Goal: Task Accomplishment & Management: Complete application form

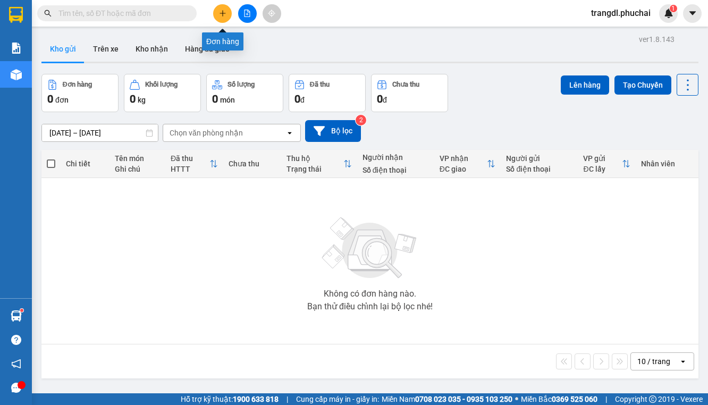
click at [223, 13] on icon "plus" at bounding box center [222, 13] width 1 height 6
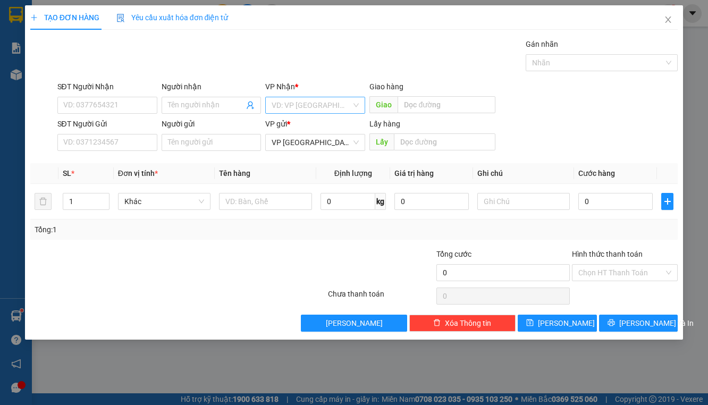
click at [316, 107] on input "search" at bounding box center [312, 105] width 80 height 16
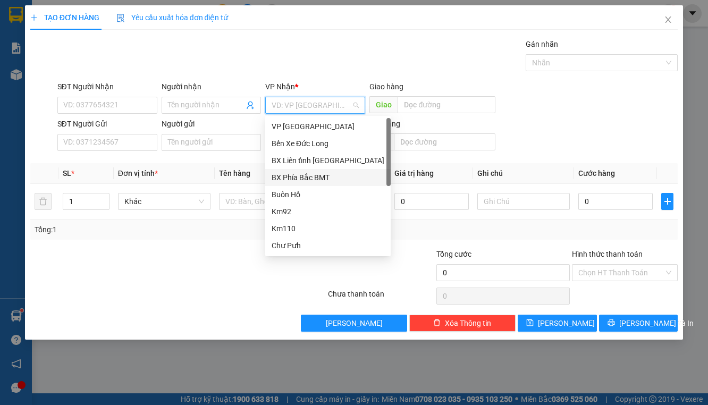
click at [332, 176] on div "BX Phía Bắc BMT" at bounding box center [328, 178] width 113 height 12
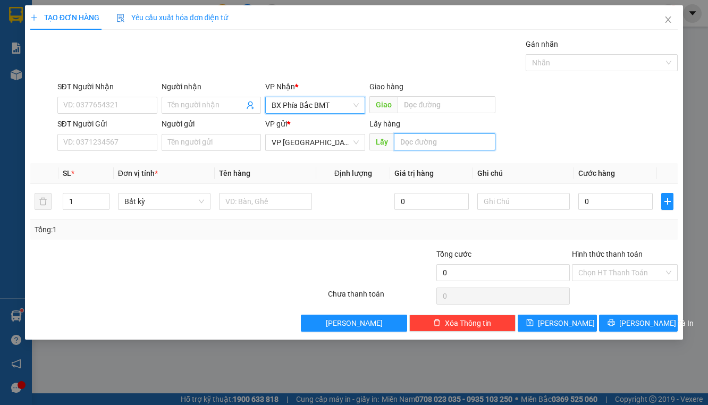
click at [436, 147] on input "text" at bounding box center [445, 141] width 102 height 17
type input "BX"
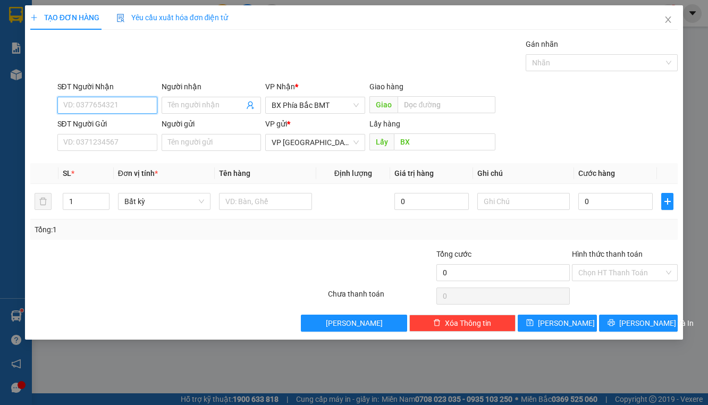
click at [110, 100] on input "SĐT Người Nhận" at bounding box center [107, 105] width 100 height 17
click at [128, 106] on input "SĐT Người Nhận" at bounding box center [107, 105] width 100 height 17
type input "0866740520"
click at [89, 124] on div "0866740520" at bounding box center [107, 126] width 87 height 12
type input "50.000"
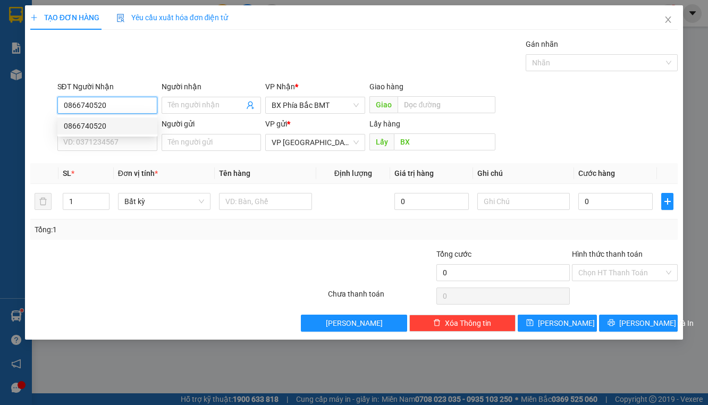
type input "50.000"
type input "0866740520"
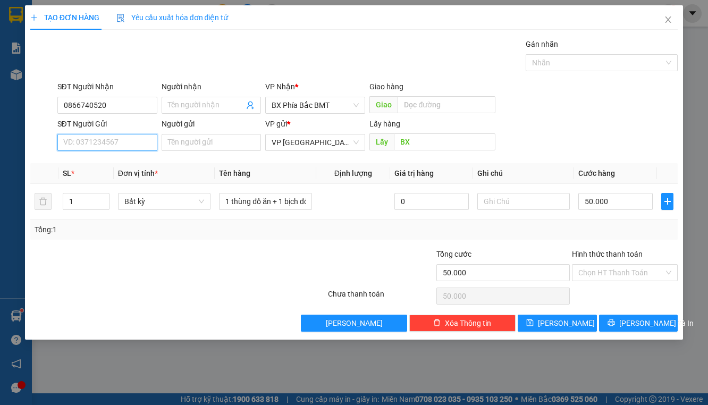
click at [127, 145] on input "SĐT Người Gửi" at bounding box center [107, 142] width 100 height 17
click at [94, 166] on div "0387174668" at bounding box center [107, 163] width 87 height 12
type input "0387174668"
type input "bx"
click at [201, 141] on input "Người gửi" at bounding box center [212, 142] width 100 height 17
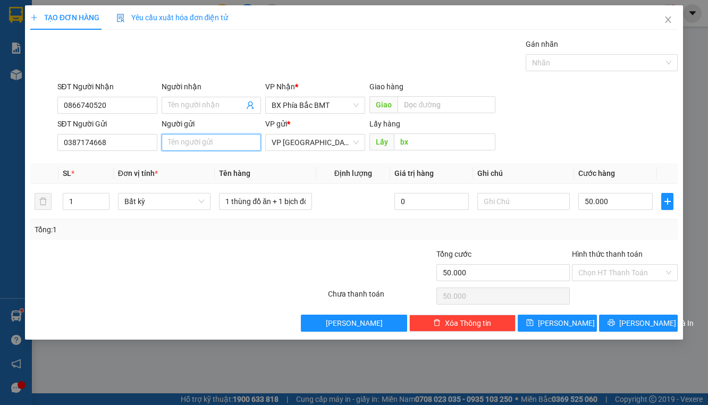
click at [201, 141] on input "Người gửi" at bounding box center [212, 142] width 100 height 17
type input "[PERSON_NAME] ( 49/31 [PERSON_NAME]"
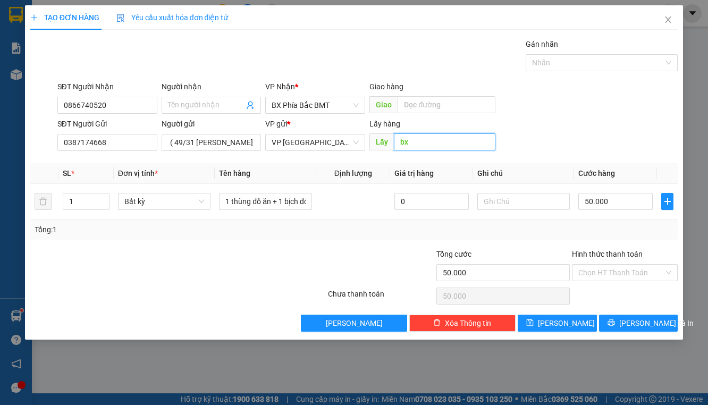
click at [429, 142] on input "bx" at bounding box center [445, 141] width 102 height 17
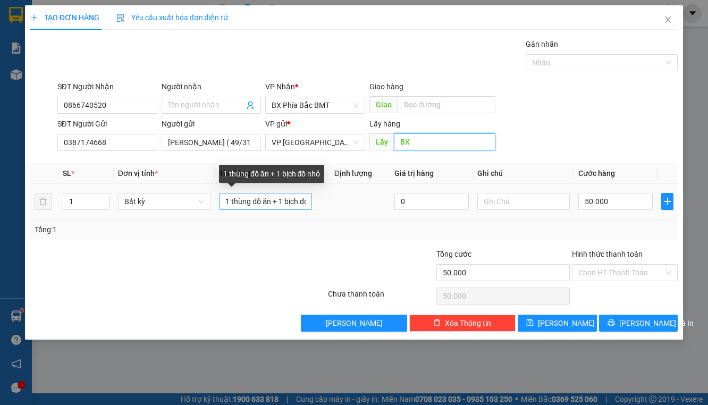
type input "BX"
drag, startPoint x: 236, startPoint y: 200, endPoint x: 399, endPoint y: 216, distance: 163.4
click at [398, 217] on tr "1 Bất kỳ 1 thùng đồ ăn + 1 bịch đồ nhỏ 0 50.000" at bounding box center [354, 202] width 648 height 36
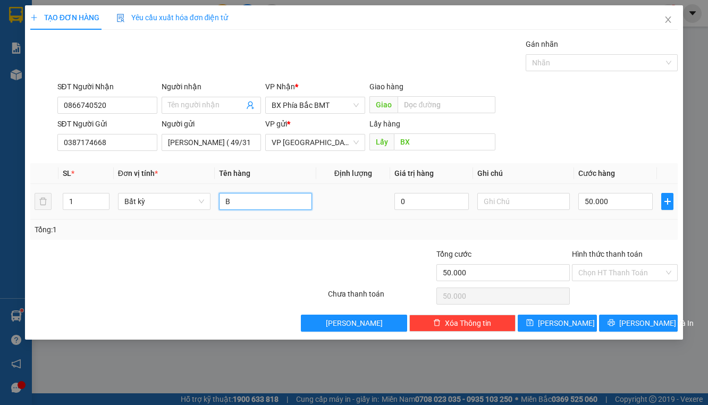
scroll to position [0, 0]
type input "B"
type input "TRANH + BÁNH TRÁNG"
click at [543, 204] on input "text" at bounding box center [523, 201] width 93 height 17
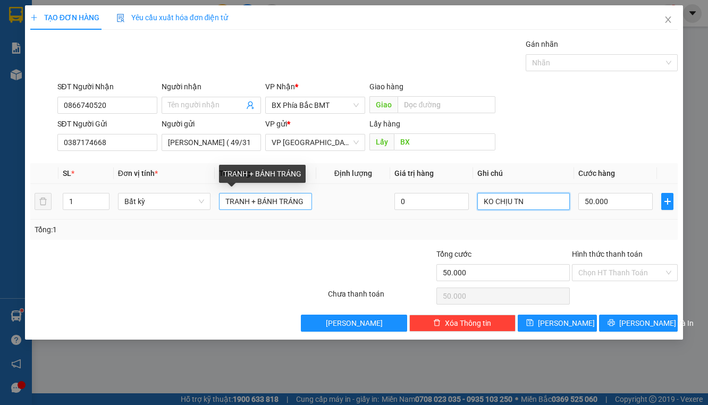
type input "KO CHỊU TN"
click at [306, 200] on input "TRANH + BÁNH TRÁNG" at bounding box center [265, 201] width 93 height 17
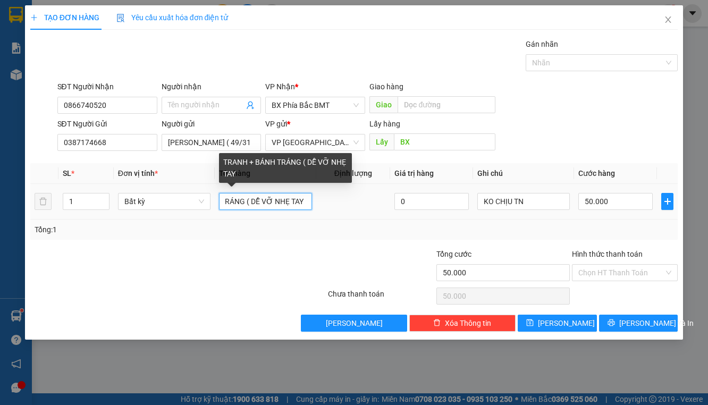
scroll to position [0, 63]
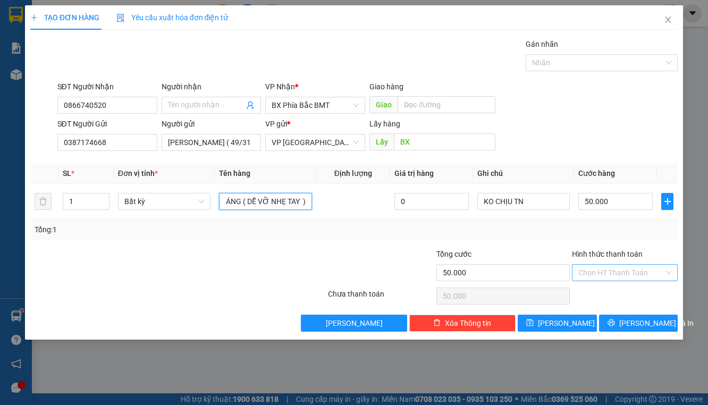
type input "TRANH + BÁNH TRÁNG ( DỄ VỠ NHẸ TAY )"
click at [649, 273] on input "Hình thức thanh toán" at bounding box center [621, 273] width 86 height 16
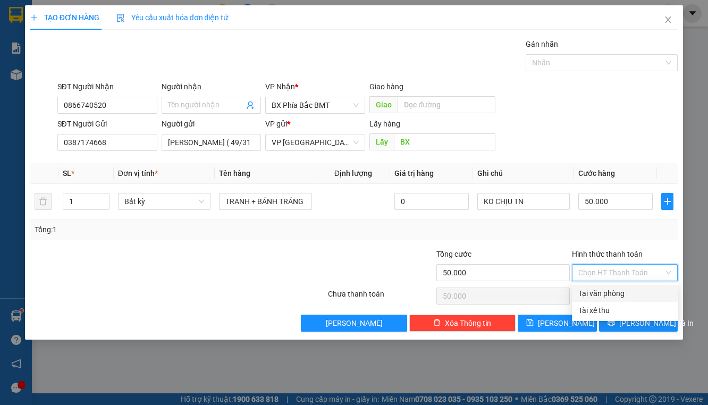
click at [614, 298] on div "Tại văn phòng" at bounding box center [625, 294] width 94 height 12
type input "0"
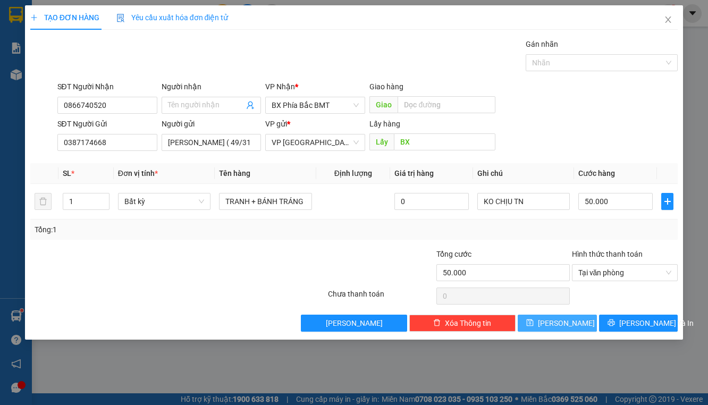
click at [563, 327] on span "[PERSON_NAME]" at bounding box center [566, 323] width 57 height 12
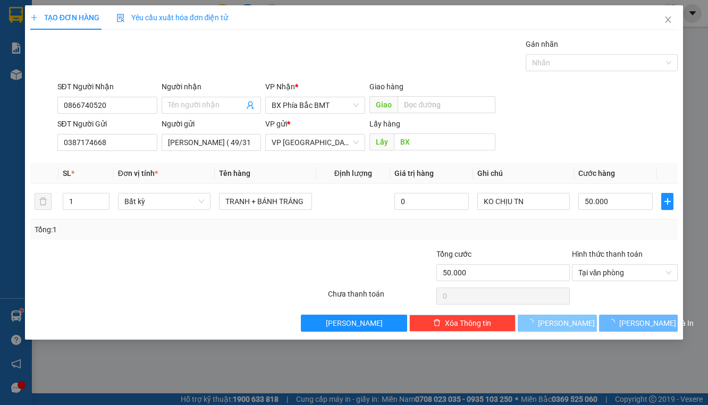
type input "0"
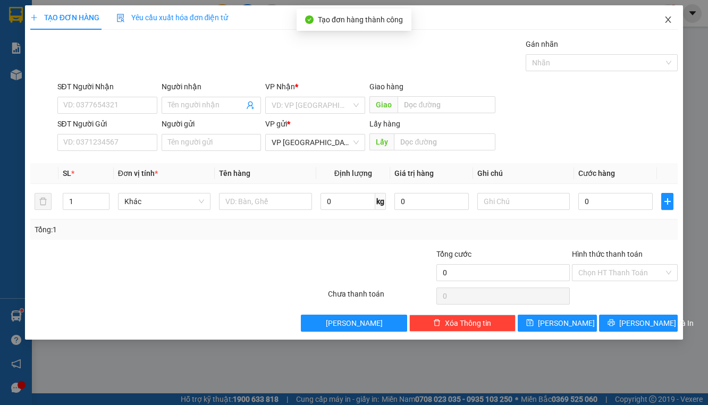
click at [668, 20] on icon "close" at bounding box center [668, 19] width 6 height 6
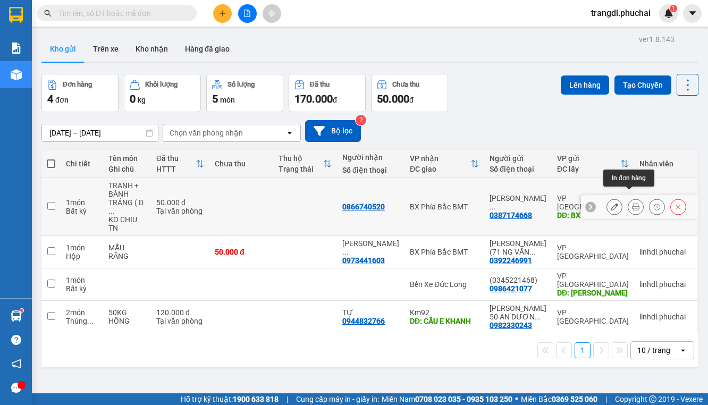
click at [632, 203] on icon at bounding box center [635, 206] width 7 height 7
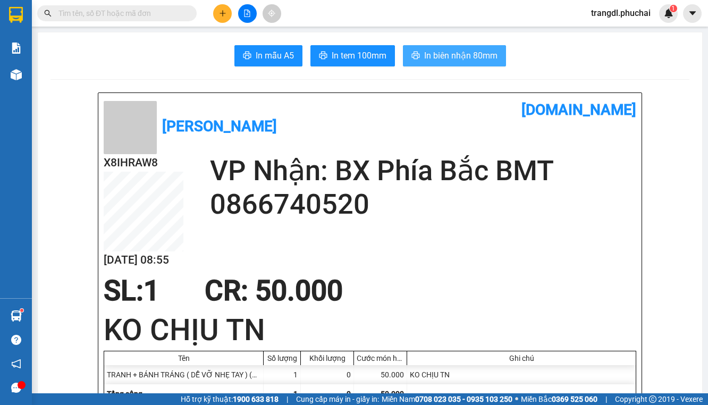
click at [409, 62] on button "In biên nhận 80mm" at bounding box center [454, 55] width 103 height 21
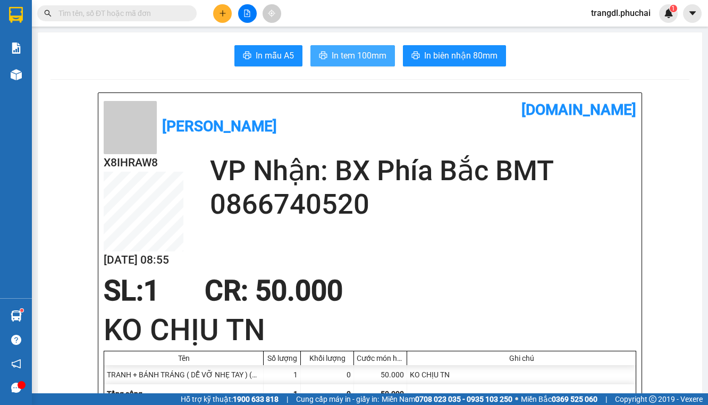
click at [340, 60] on span "In tem 100mm" at bounding box center [359, 55] width 55 height 13
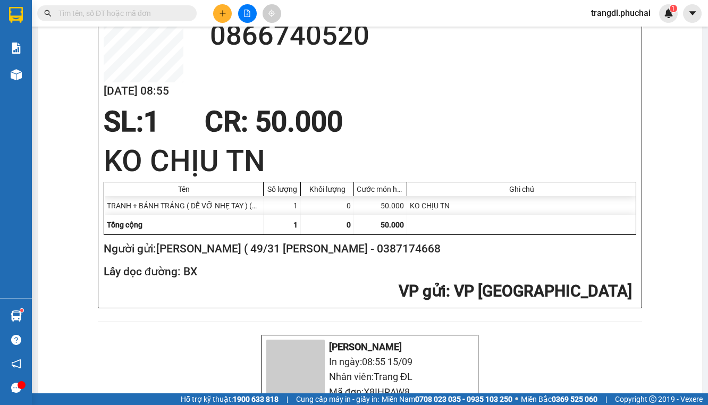
scroll to position [170, 0]
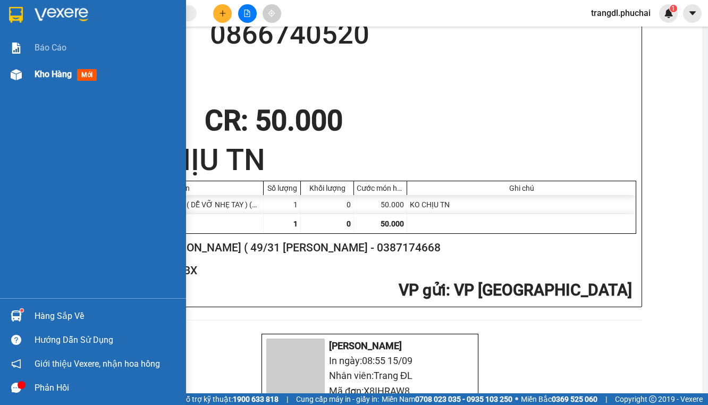
click at [19, 79] on img at bounding box center [16, 74] width 11 height 11
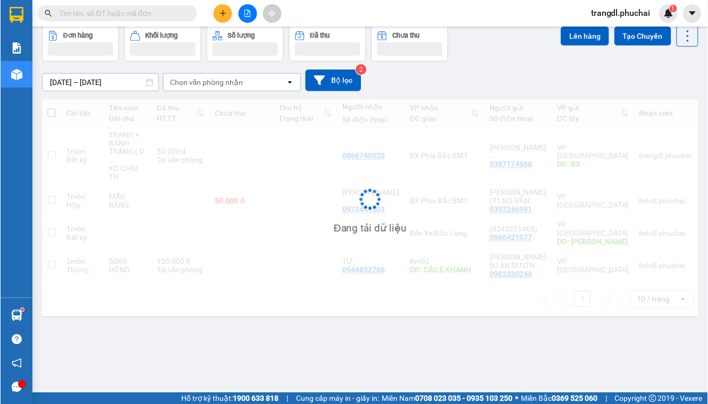
scroll to position [49, 0]
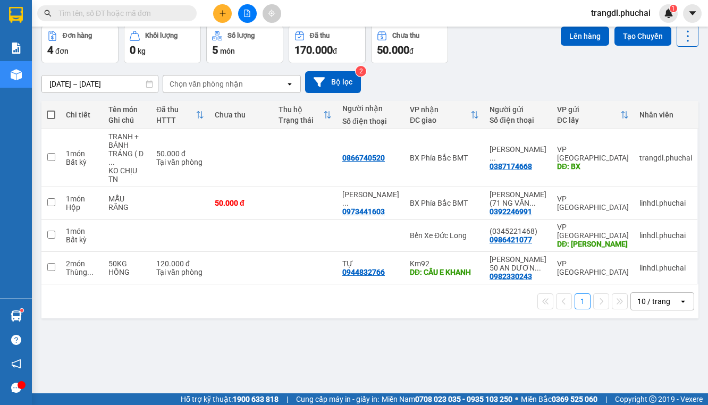
click at [282, 322] on div "ver 1.8.143 Kho gửi Trên xe Kho nhận Hàng đã giao Đơn hàng 4 đơn Khối lượng 0 k…" at bounding box center [369, 185] width 665 height 405
click at [243, 17] on button at bounding box center [247, 13] width 19 height 19
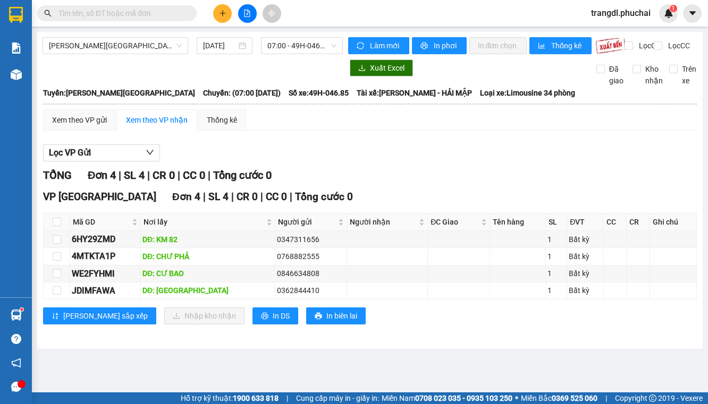
click at [249, 16] on icon "file-add" at bounding box center [247, 13] width 6 height 7
click at [95, 44] on span "[PERSON_NAME][GEOGRAPHIC_DATA]" at bounding box center [115, 46] width 133 height 16
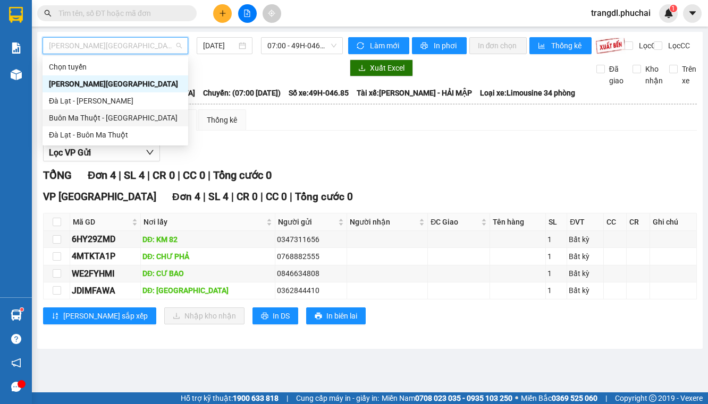
click at [140, 99] on div "Đà Lạt - [PERSON_NAME]" at bounding box center [115, 101] width 133 height 12
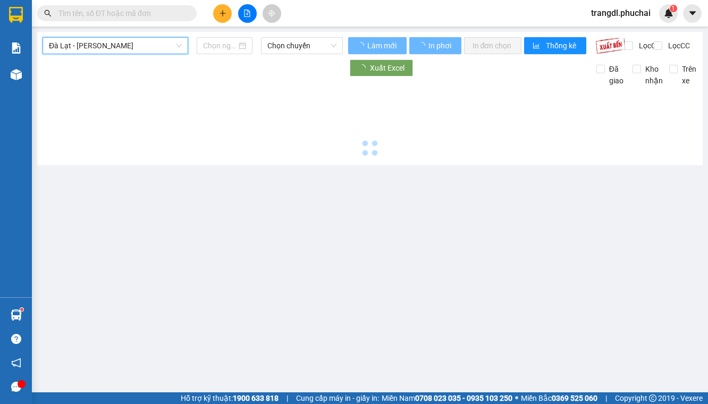
type input "[DATE]"
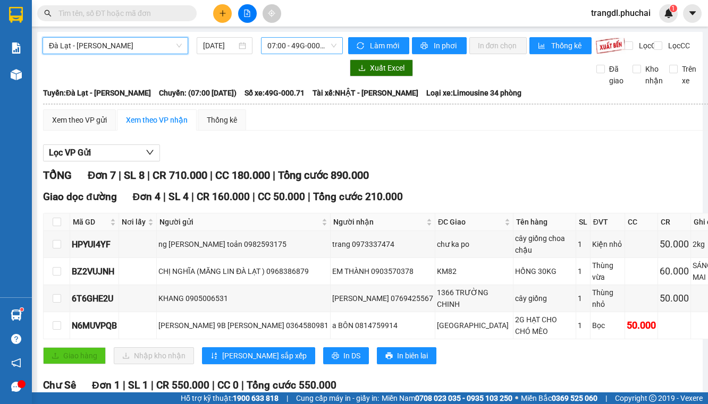
click at [298, 50] on span "07:00 - 49G-000.71" at bounding box center [301, 46] width 69 height 16
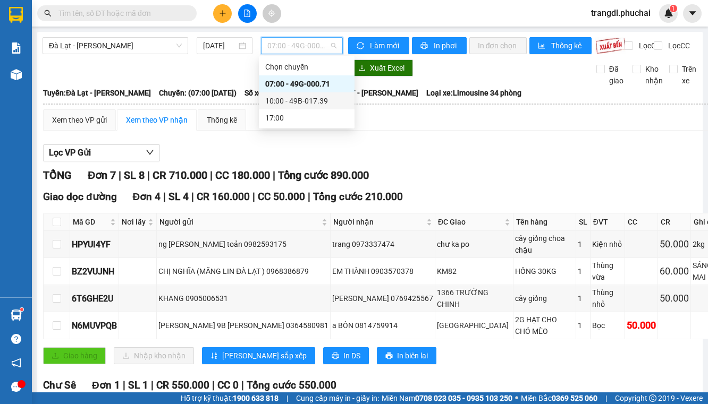
click at [302, 104] on div "10:00 - 49B-017.39" at bounding box center [306, 101] width 83 height 12
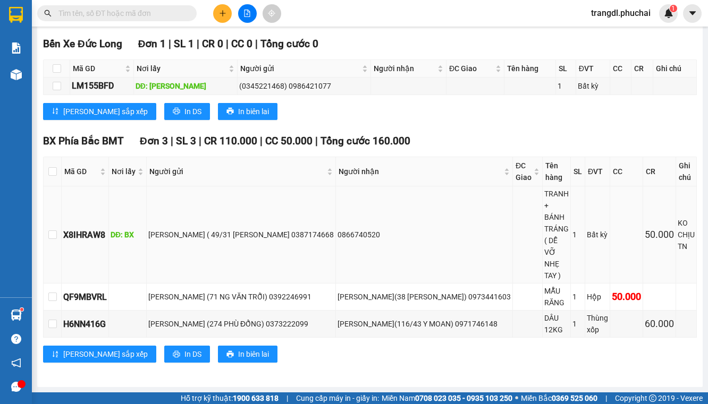
scroll to position [274, 0]
